Goal: Navigation & Orientation: Find specific page/section

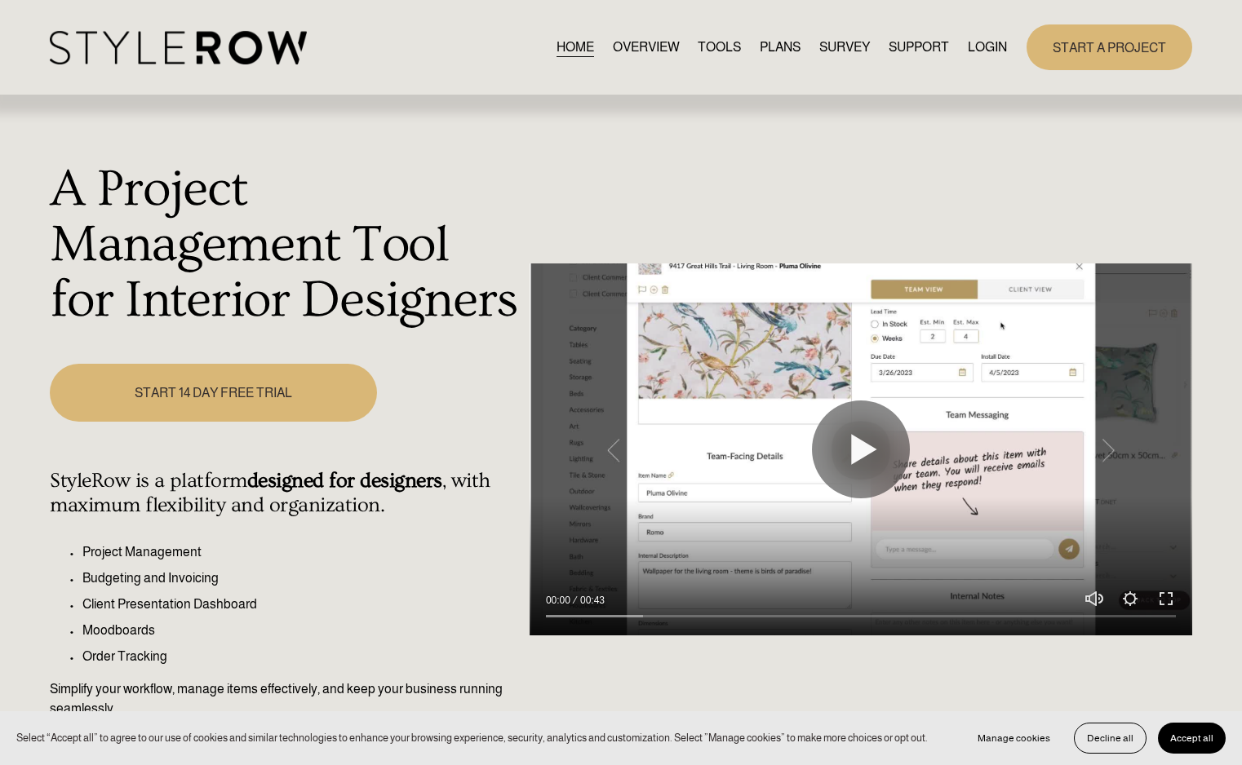
click at [932, 42] on link "LOGIN" at bounding box center [987, 48] width 39 height 22
click at [932, 48] on link "LOGIN" at bounding box center [987, 48] width 39 height 22
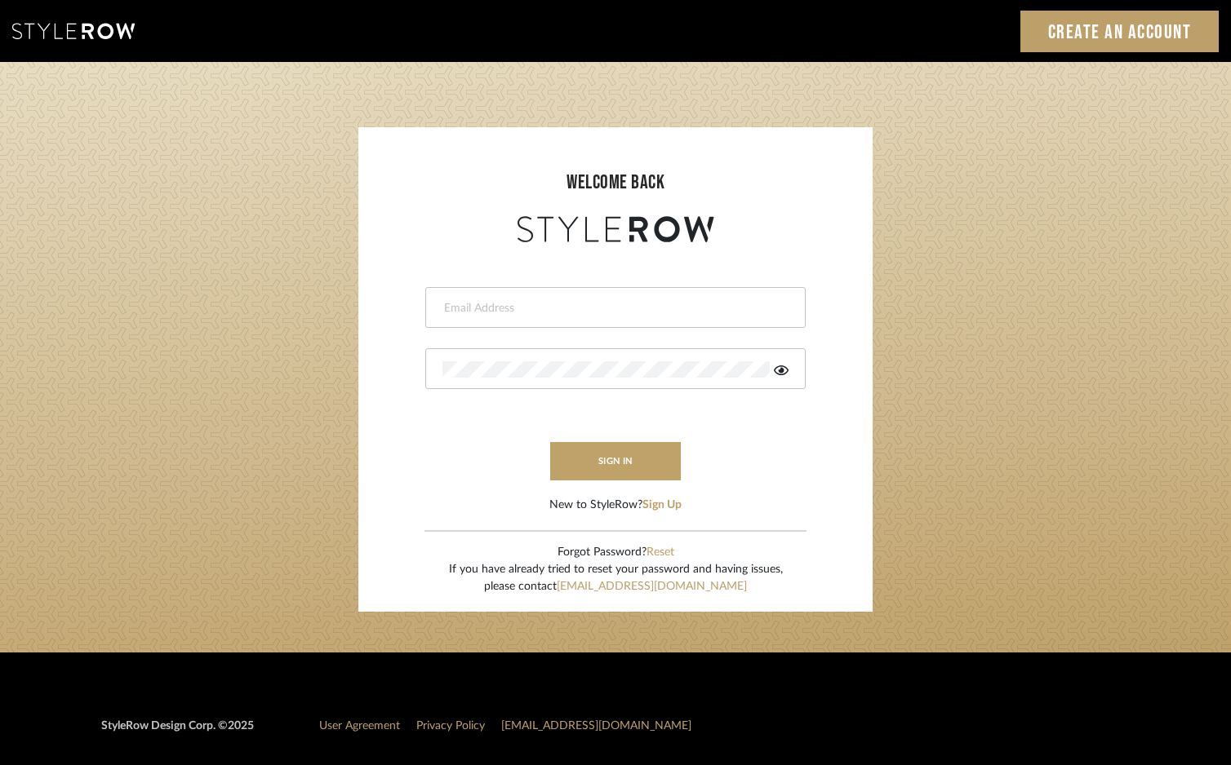
click at [756, 291] on div at bounding box center [615, 307] width 380 height 41
type input "i"
type input "devorah@thedzignroom.com"
click at [570, 465] on button "sign in" at bounding box center [615, 461] width 131 height 38
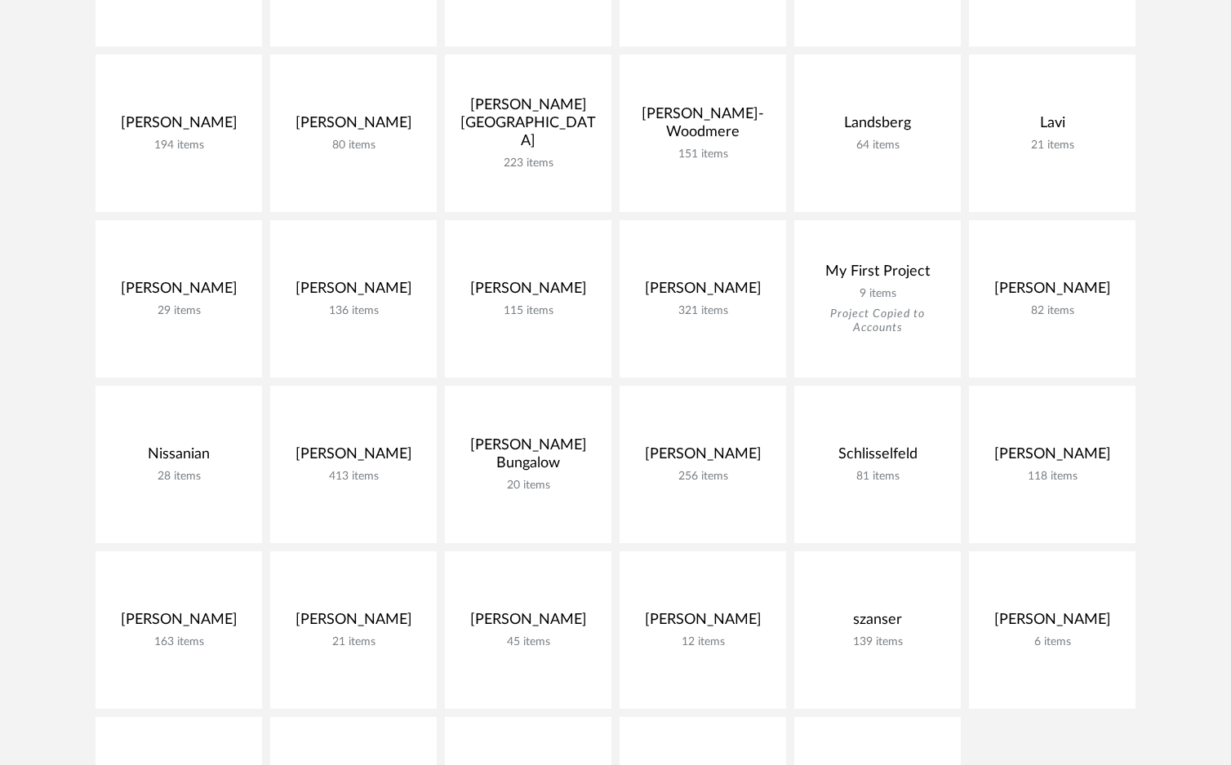
scroll to position [1346, 0]
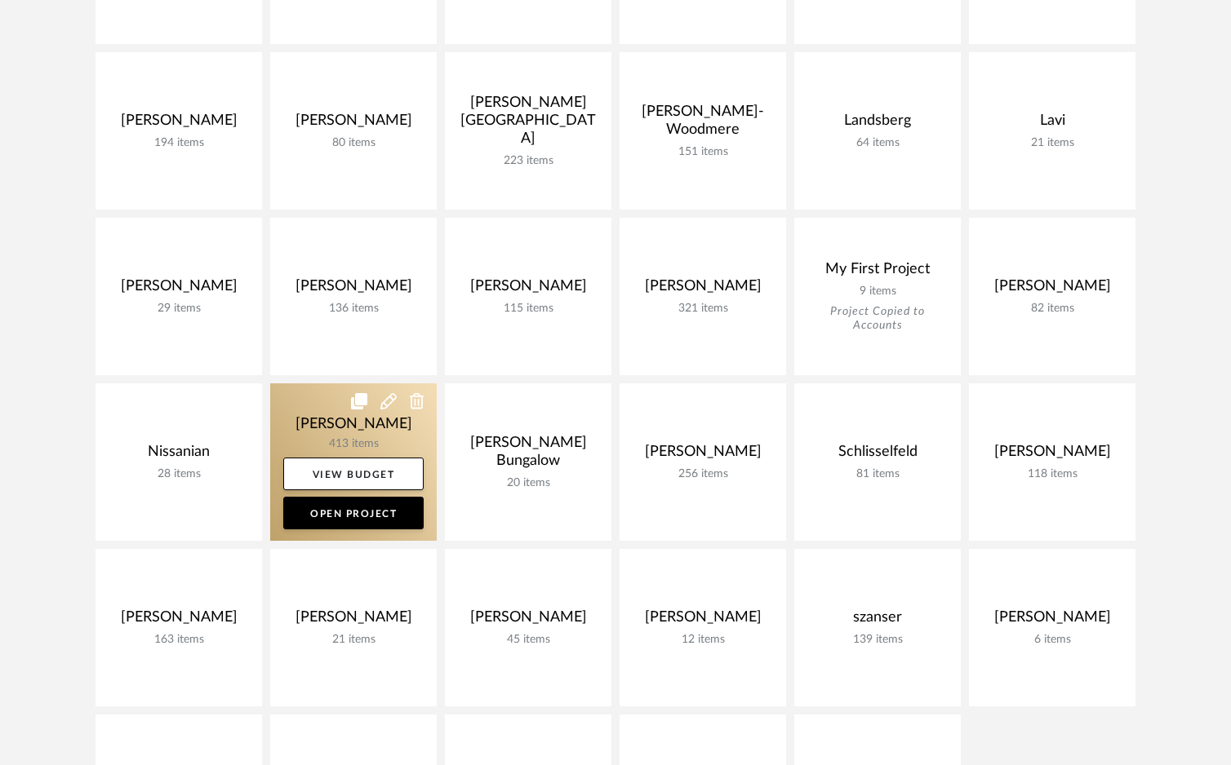
click at [331, 430] on link at bounding box center [353, 462] width 166 height 157
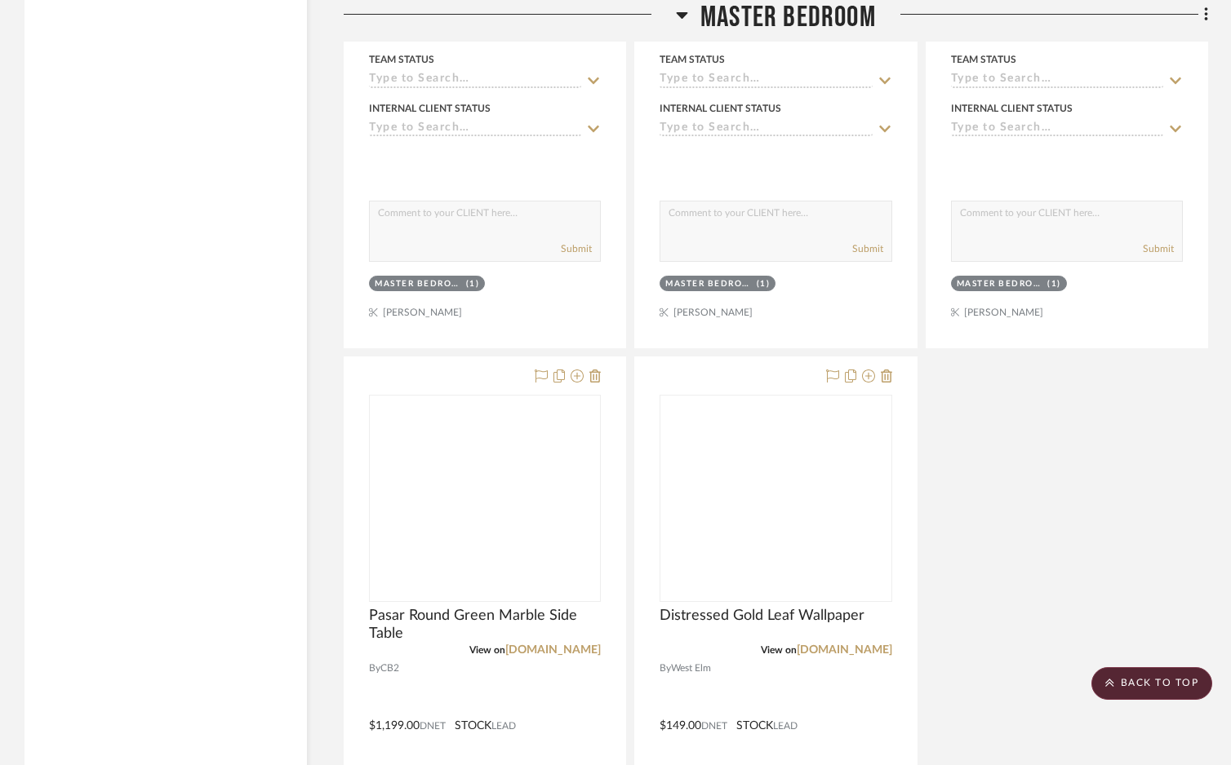
scroll to position [43155, 0]
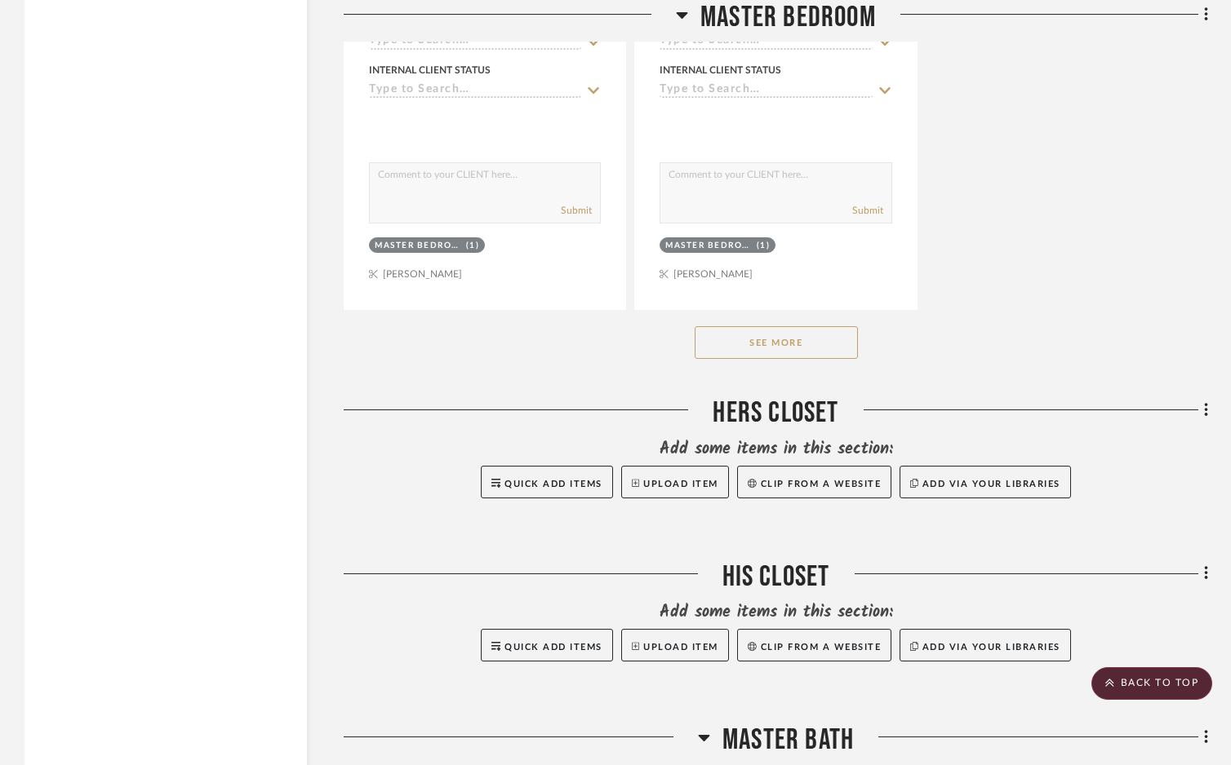
click at [808, 326] on button "See More" at bounding box center [775, 342] width 163 height 33
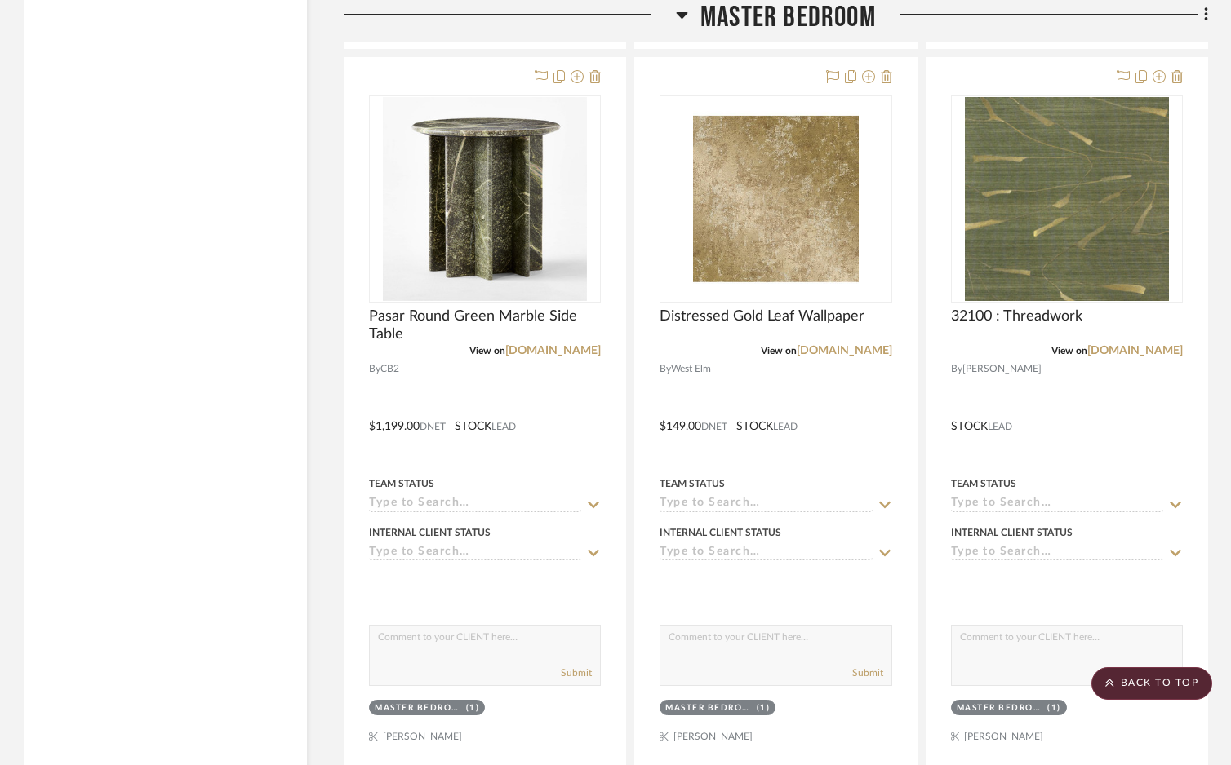
scroll to position [41963, 0]
